Goal: Entertainment & Leisure: Consume media (video, audio)

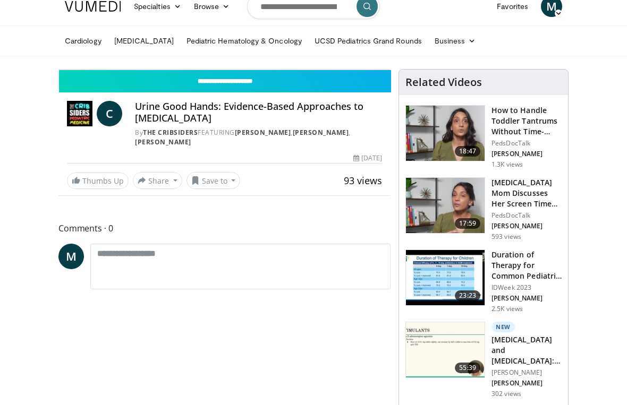
click at [239, 84] on icon "Video Player" at bounding box center [224, 70] width 30 height 30
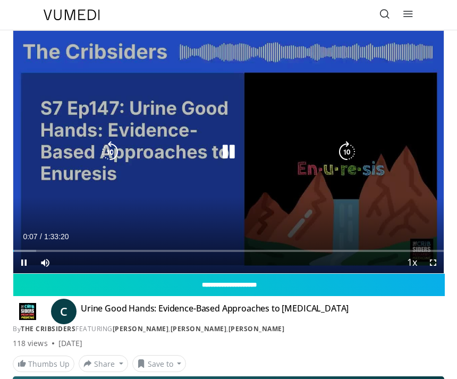
click at [346, 158] on icon "Video Player" at bounding box center [346, 151] width 21 height 21
click at [350, 153] on icon "Video Player" at bounding box center [346, 151] width 21 height 21
click at [352, 153] on icon "Video Player" at bounding box center [346, 151] width 21 height 21
click at [345, 157] on icon "Video Player" at bounding box center [346, 151] width 21 height 21
click at [346, 158] on icon "Video Player" at bounding box center [346, 151] width 21 height 21
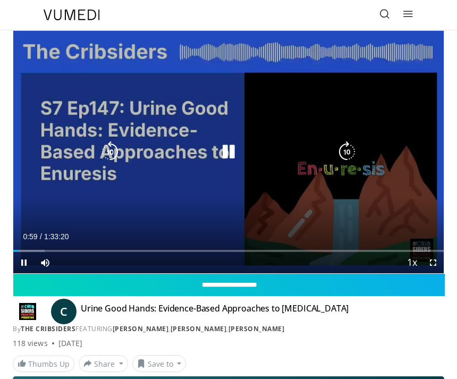
click at [102, 251] on div "Loaded : 7.32%" at bounding box center [228, 251] width 430 height 2
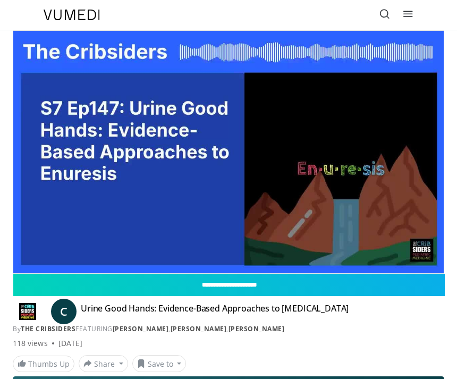
click at [153, 198] on div "50 seconds Tap to unmute" at bounding box center [228, 152] width 430 height 242
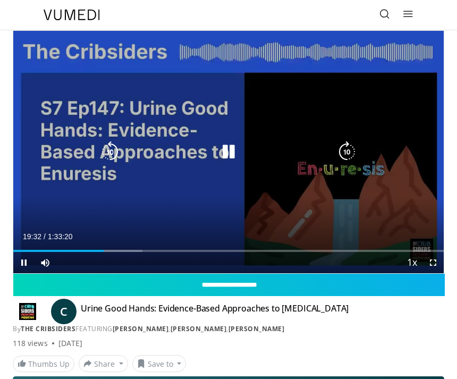
click at [116, 153] on icon "Video Player" at bounding box center [109, 151] width 21 height 21
click at [114, 153] on icon "Video Player" at bounding box center [109, 151] width 21 height 21
click at [113, 156] on icon "Video Player" at bounding box center [109, 151] width 21 height 21
click at [114, 156] on icon "Video Player" at bounding box center [109, 151] width 21 height 21
click at [114, 159] on icon "Video Player" at bounding box center [109, 151] width 21 height 21
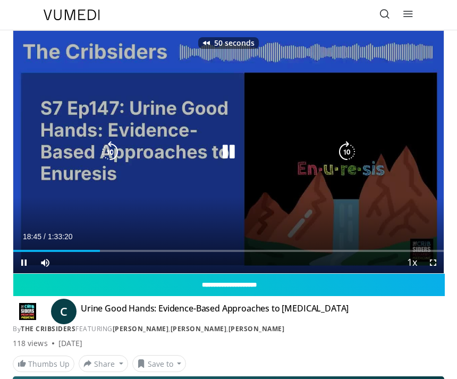
click at [113, 154] on icon "Video Player" at bounding box center [109, 151] width 21 height 21
click at [111, 149] on icon "Video Player" at bounding box center [109, 151] width 21 height 21
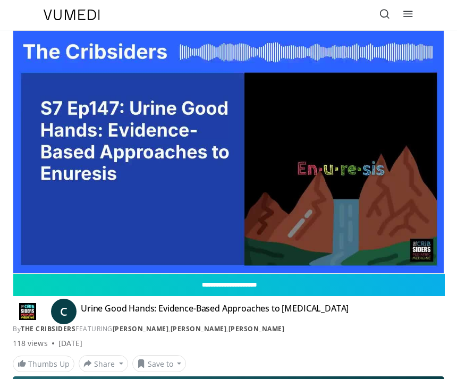
click at [105, 162] on icon "Video Player" at bounding box center [109, 151] width 21 height 21
click at [152, 205] on div "10 seconds Tap to unmute" at bounding box center [228, 152] width 430 height 242
click at [120, 155] on icon "Video Player" at bounding box center [109, 151] width 21 height 21
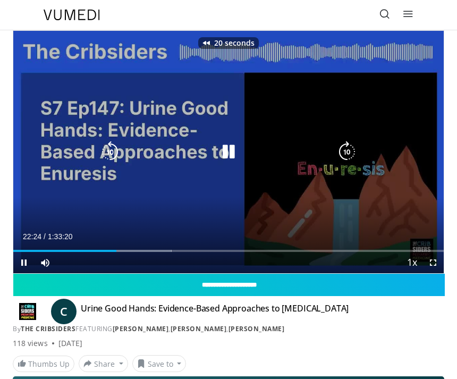
click at [112, 151] on icon "Video Player" at bounding box center [109, 151] width 21 height 21
click at [107, 152] on icon "Video Player" at bounding box center [109, 151] width 21 height 21
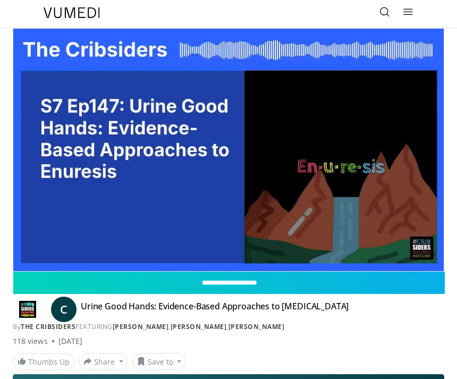
scroll to position [4, 0]
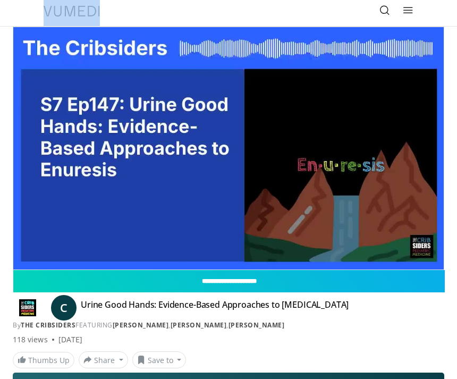
click at [451, 112] on div "**********" at bounding box center [228, 269] width 447 height 485
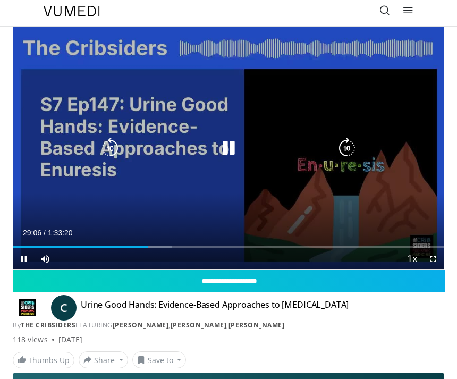
click at [224, 148] on icon "Video Player" at bounding box center [228, 148] width 21 height 21
click at [113, 148] on icon "Video Player" at bounding box center [109, 148] width 21 height 21
click at [111, 153] on icon "Video Player" at bounding box center [109, 148] width 21 height 21
click at [141, 209] on div "20 seconds Tap to unmute" at bounding box center [228, 148] width 430 height 242
click at [115, 147] on icon "Video Player" at bounding box center [109, 148] width 21 height 21
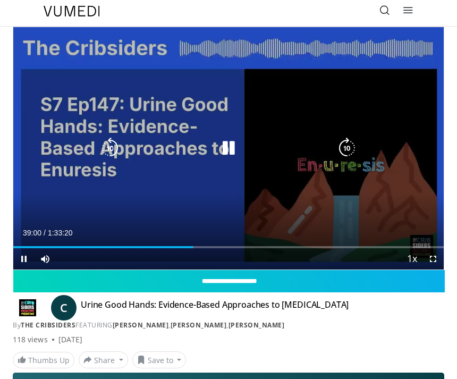
click at [107, 143] on icon "Video Player" at bounding box center [109, 148] width 21 height 21
click at [105, 145] on icon "Video Player" at bounding box center [109, 148] width 21 height 21
click at [229, 144] on icon "Video Player" at bounding box center [228, 148] width 21 height 21
click at [223, 141] on icon "Video Player" at bounding box center [228, 148] width 21 height 21
click at [115, 146] on icon "Video Player" at bounding box center [109, 148] width 21 height 21
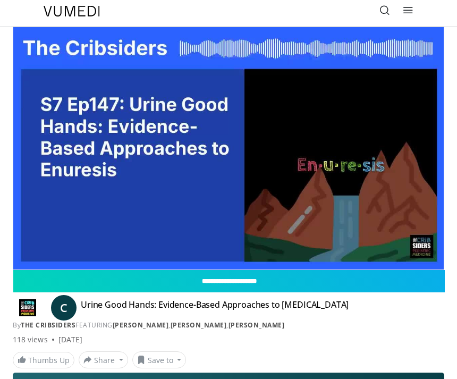
click at [319, 113] on div "10 seconds Tap to unmute" at bounding box center [228, 148] width 430 height 242
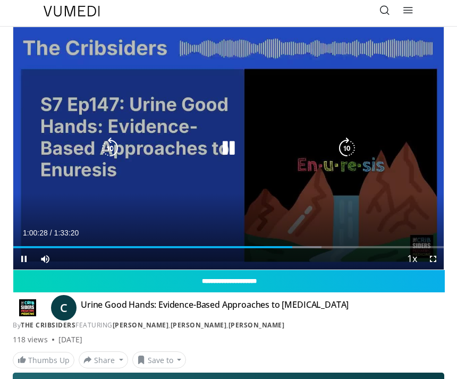
click at [234, 145] on icon "Video Player" at bounding box center [228, 148] width 21 height 21
click at [226, 215] on div "10 seconds Tap to unmute" at bounding box center [228, 148] width 430 height 242
click at [224, 145] on icon "Video Player" at bounding box center [228, 148] width 21 height 21
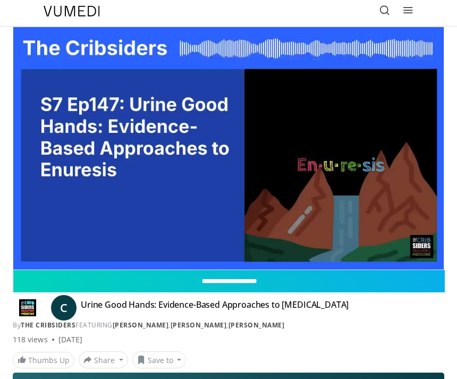
click at [353, 147] on icon "Video Player" at bounding box center [346, 148] width 21 height 21
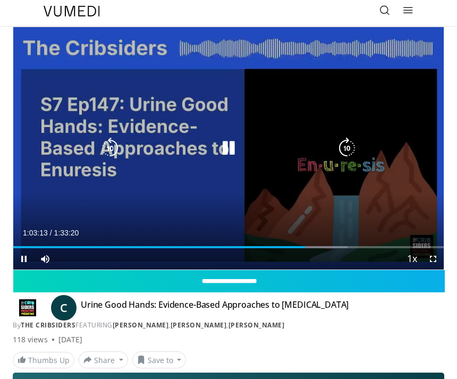
click at [235, 149] on icon "Video Player" at bounding box center [228, 148] width 21 height 21
click at [109, 144] on icon "Video Player" at bounding box center [109, 148] width 21 height 21
click at [116, 148] on icon "Video Player" at bounding box center [109, 148] width 21 height 21
click at [118, 149] on icon "Video Player" at bounding box center [109, 148] width 21 height 21
click at [110, 147] on icon "Video Player" at bounding box center [109, 148] width 21 height 21
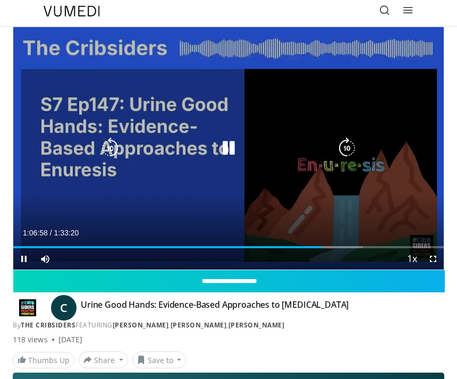
click at [220, 206] on div "10 seconds Tap to unmute" at bounding box center [228, 148] width 430 height 242
click at [222, 148] on icon "Video Player" at bounding box center [228, 148] width 21 height 21
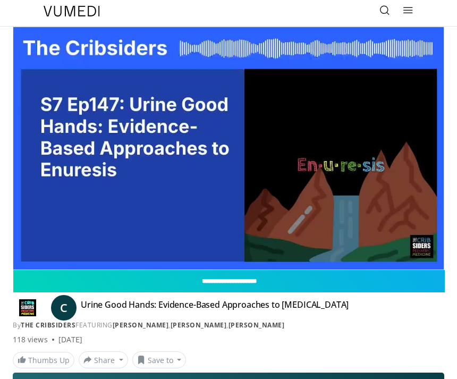
scroll to position [6, 0]
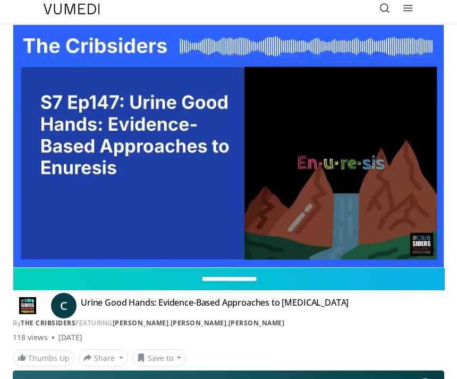
click at [335, 112] on div "10 seconds Tap to unmute" at bounding box center [228, 146] width 430 height 242
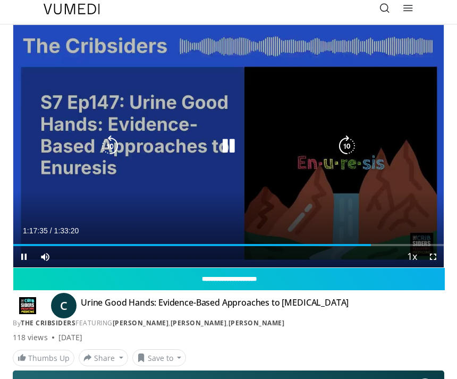
click at [114, 146] on icon "Video Player" at bounding box center [109, 145] width 21 height 21
click at [119, 148] on icon "Video Player" at bounding box center [109, 145] width 21 height 21
click at [264, 203] on div "20 seconds Tap to unmute" at bounding box center [228, 146] width 430 height 242
click at [226, 149] on icon "Video Player" at bounding box center [228, 145] width 21 height 21
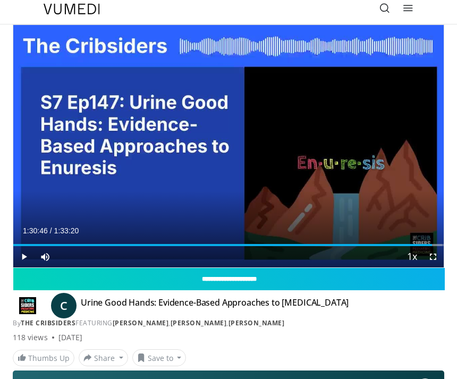
scroll to position [5, 0]
